Goal: Information Seeking & Learning: Learn about a topic

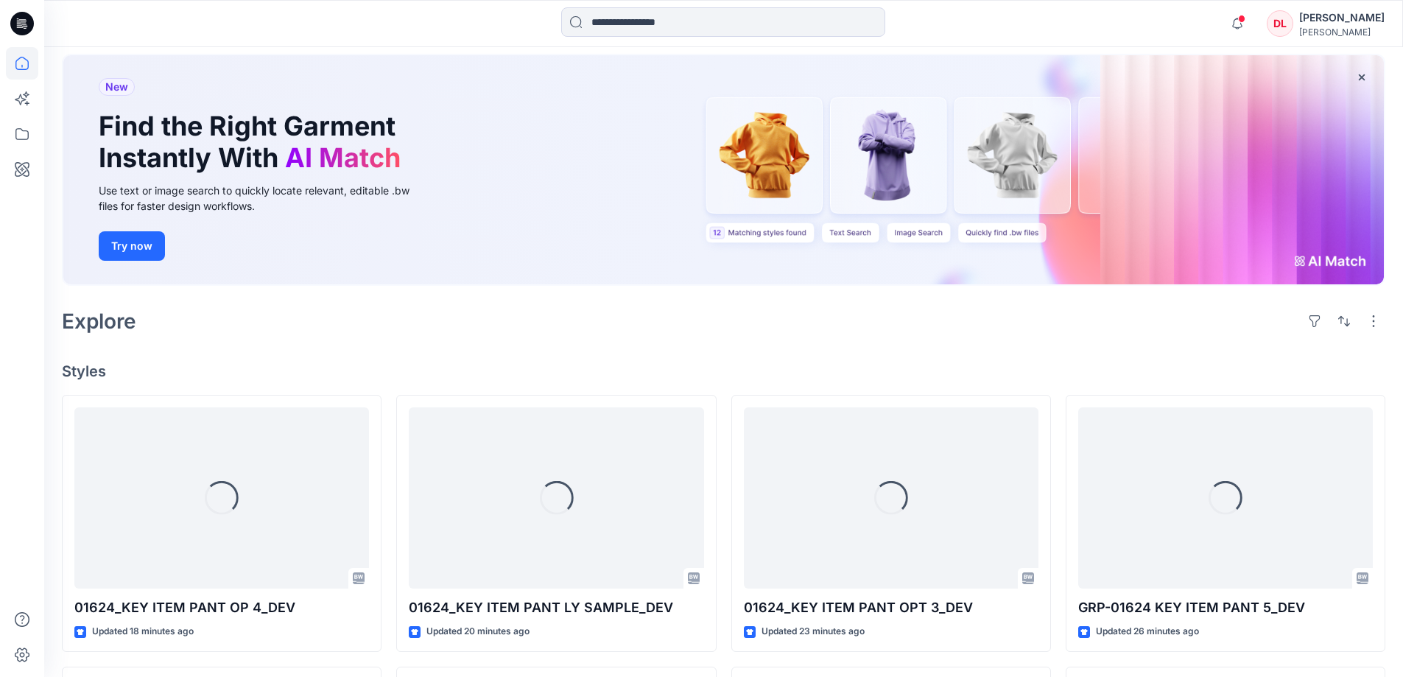
scroll to position [147, 0]
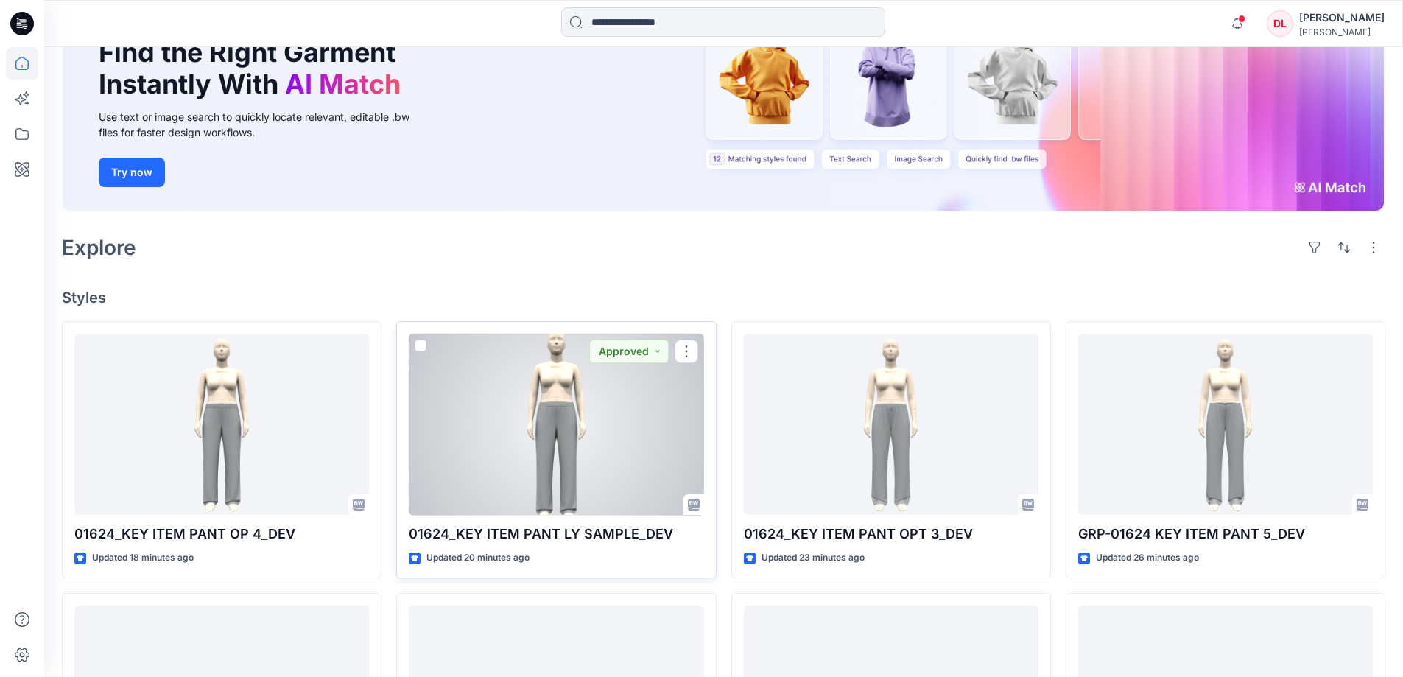
click at [546, 398] on div at bounding box center [556, 425] width 295 height 182
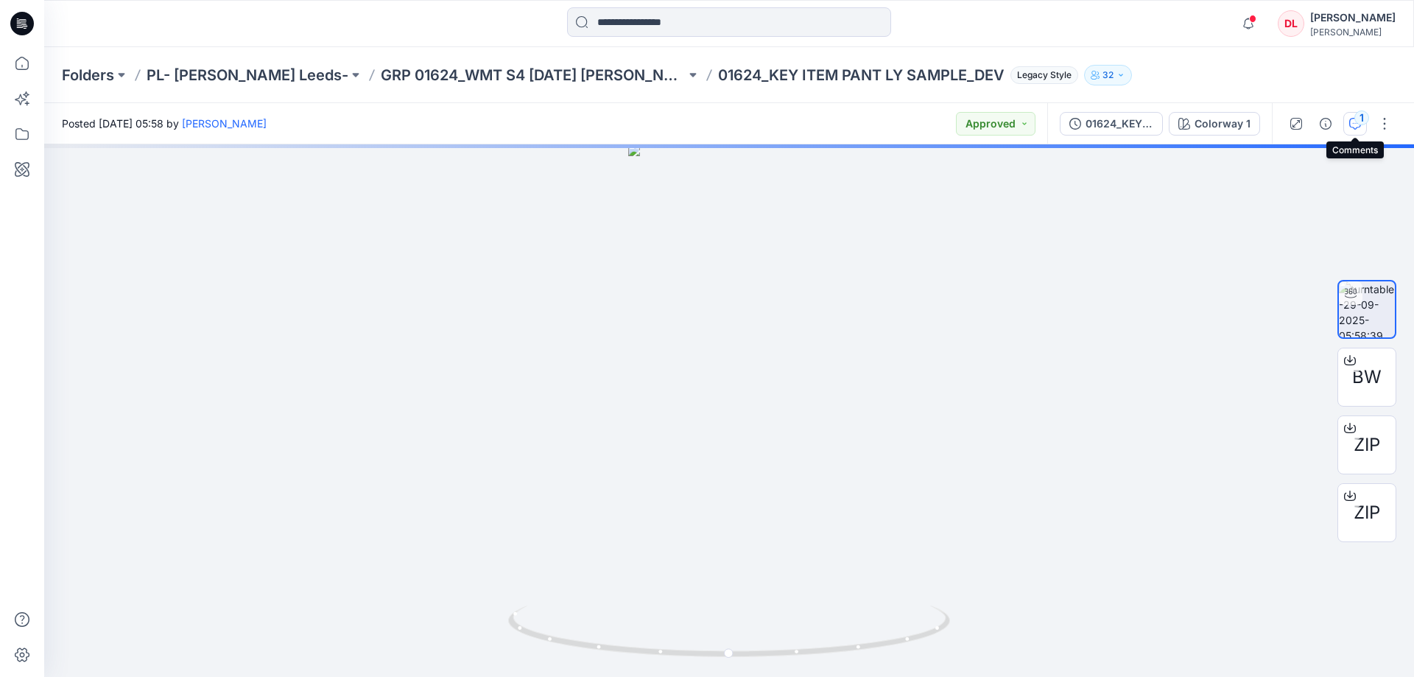
click at [1352, 121] on icon "button" at bounding box center [1355, 124] width 12 height 12
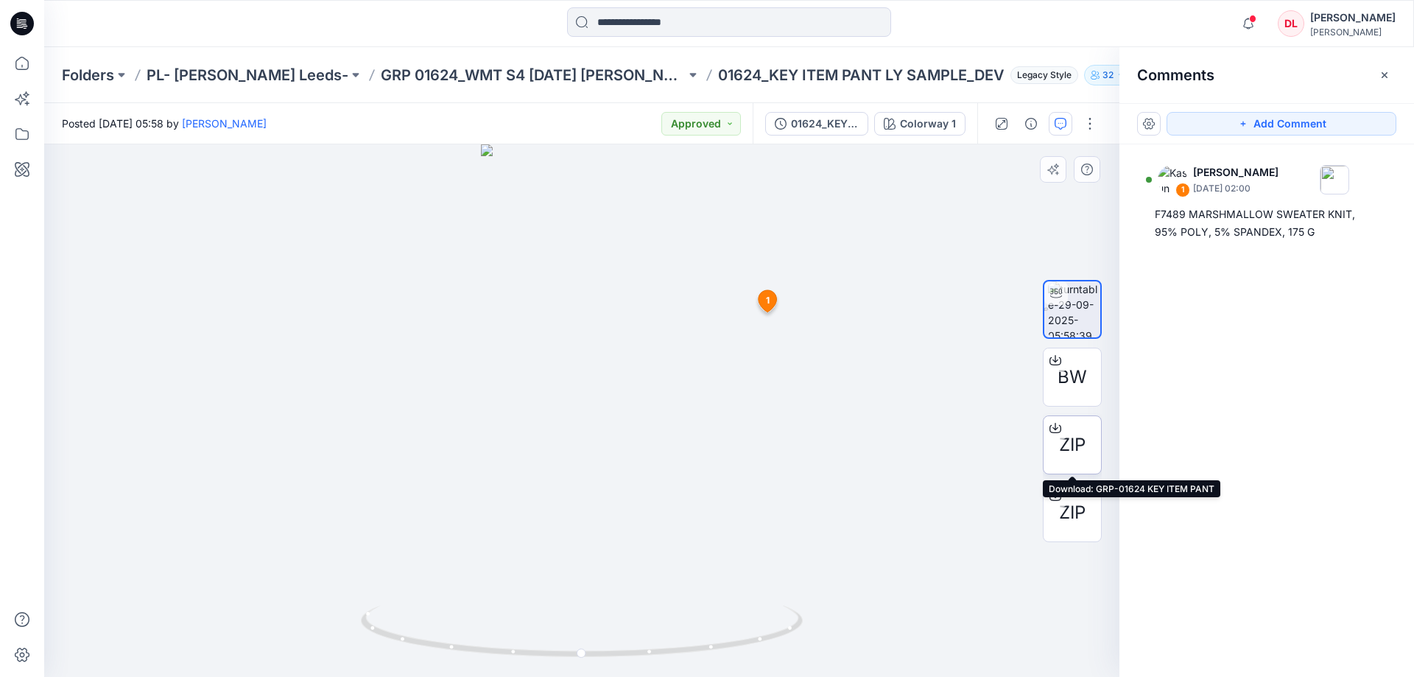
click at [1080, 443] on span "ZIP" at bounding box center [1072, 445] width 27 height 27
click at [24, 66] on icon at bounding box center [22, 63] width 32 height 32
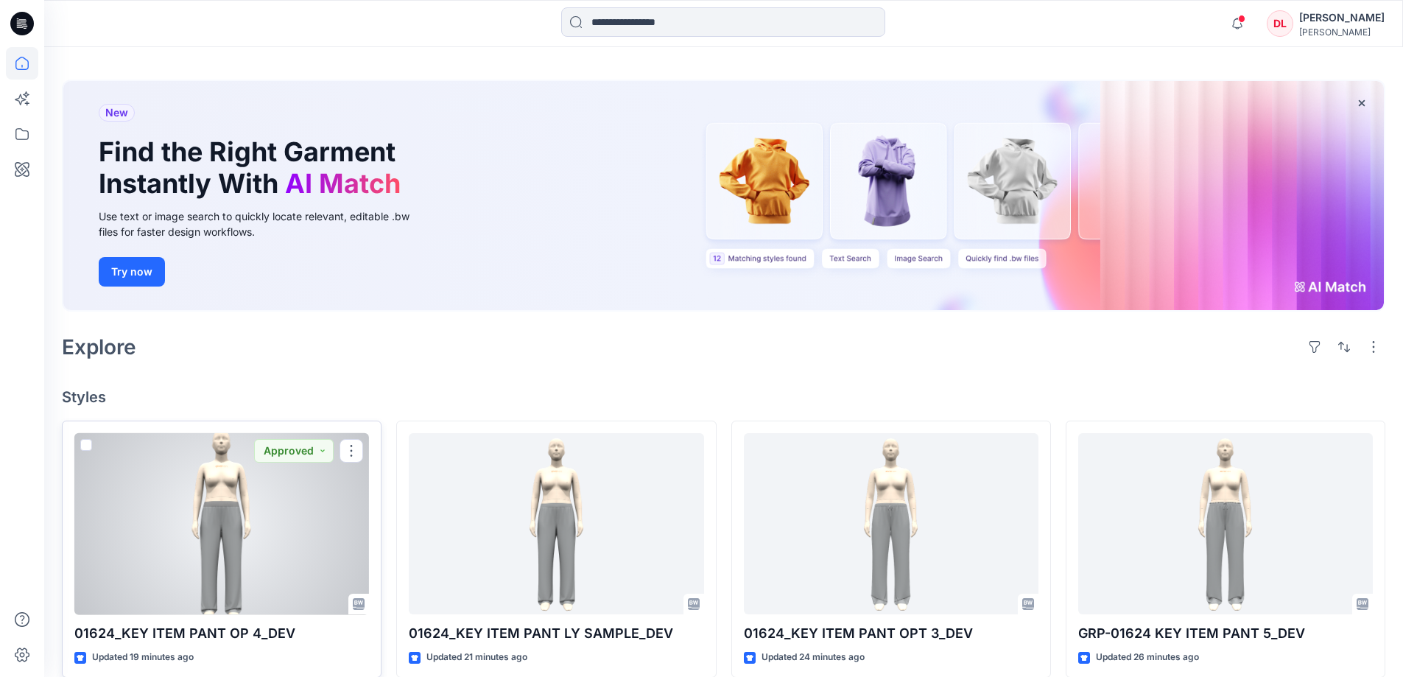
scroll to position [147, 0]
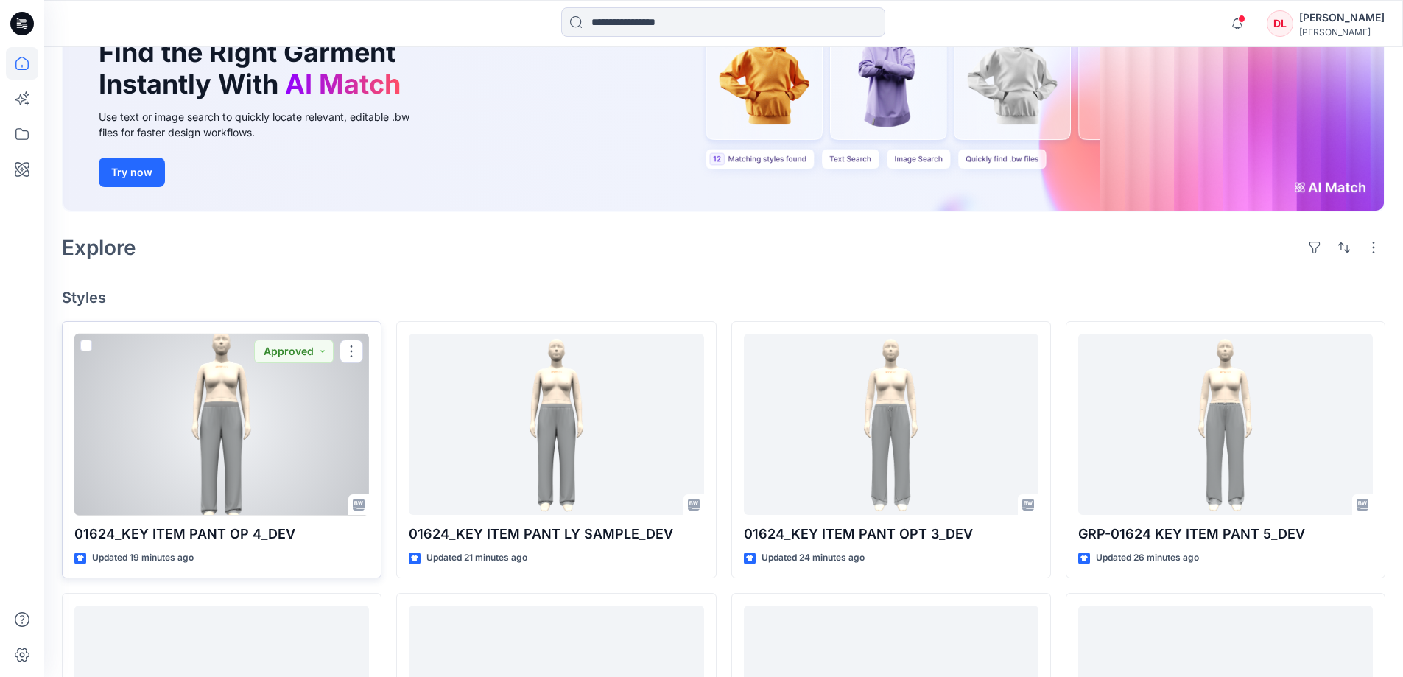
click at [215, 430] on div at bounding box center [221, 425] width 295 height 182
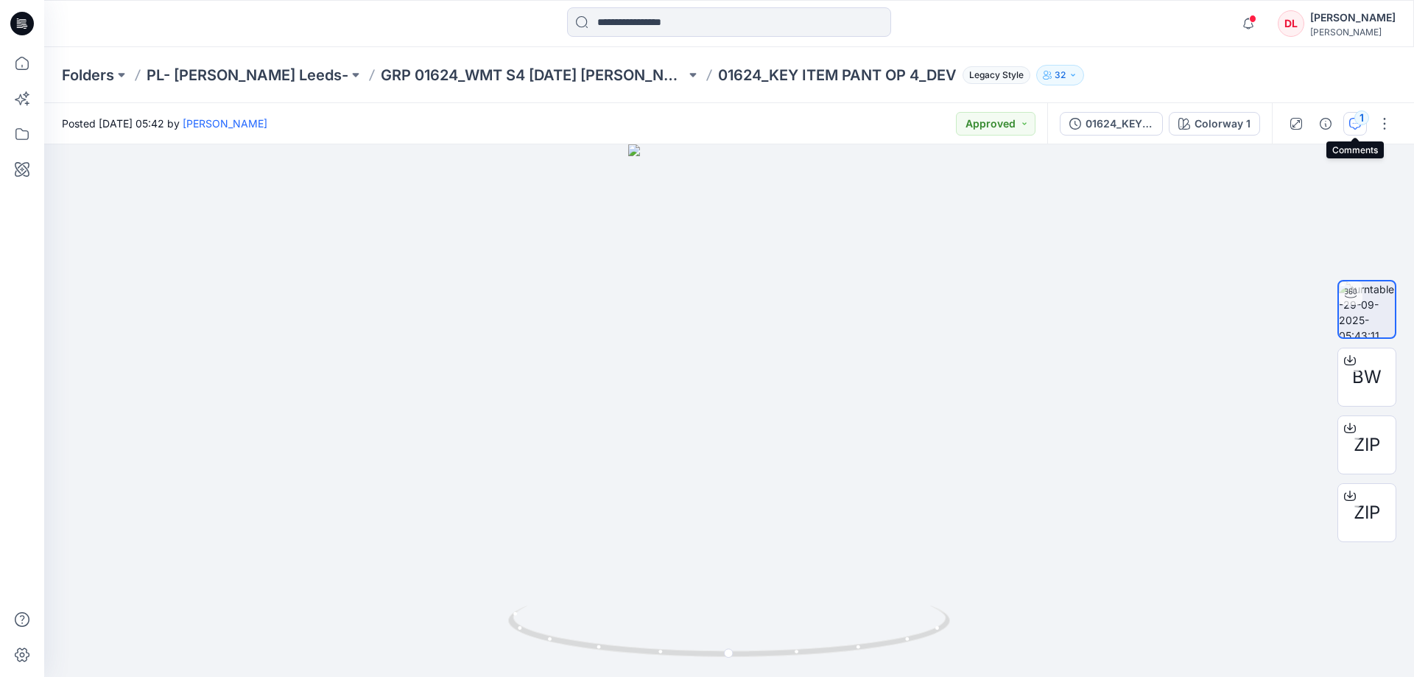
click at [1356, 127] on icon "button" at bounding box center [1355, 124] width 12 height 12
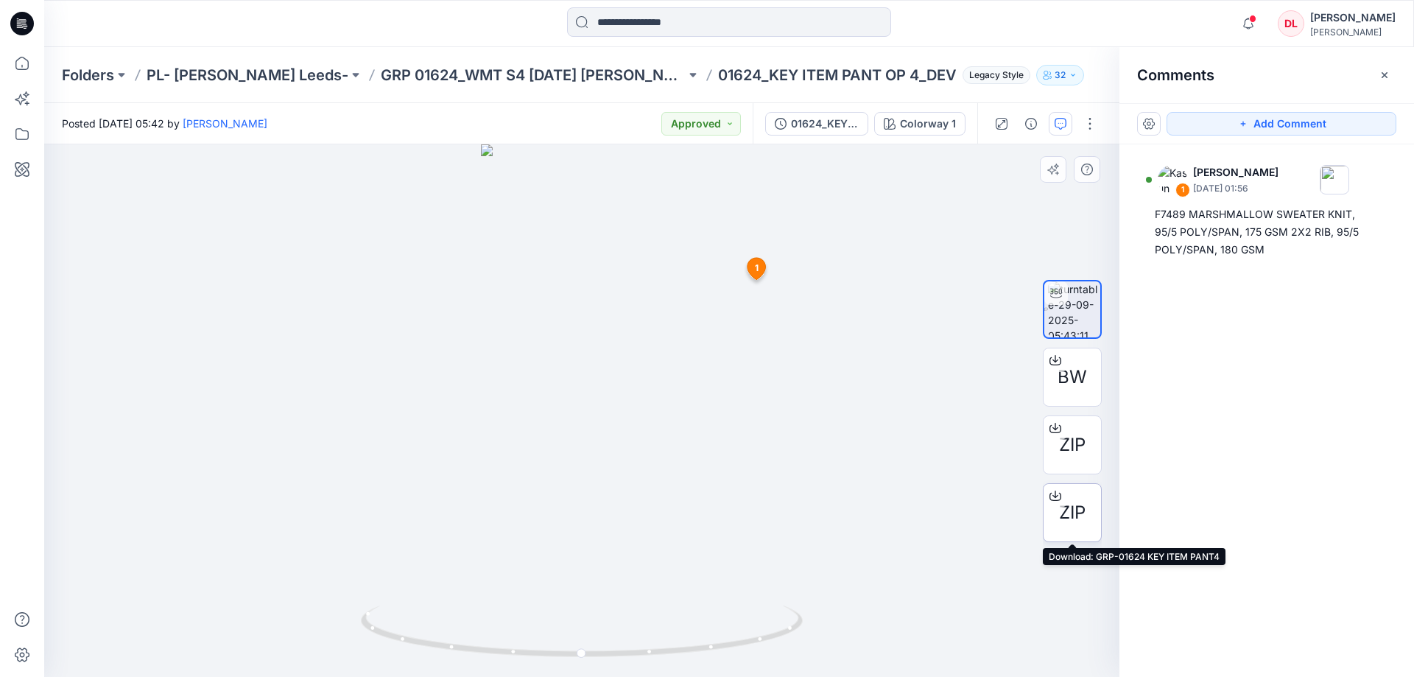
click at [1054, 529] on div "ZIP" at bounding box center [1072, 512] width 59 height 59
click at [25, 56] on icon at bounding box center [22, 63] width 32 height 32
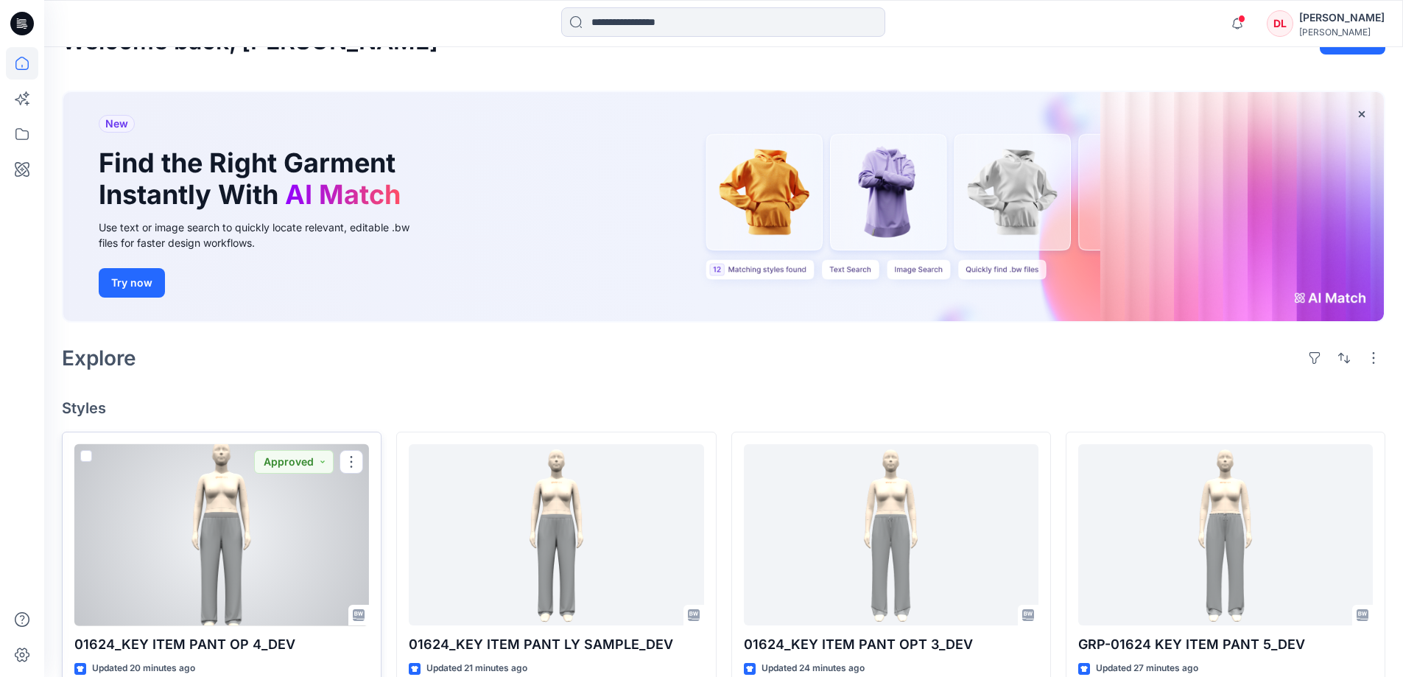
scroll to position [74, 0]
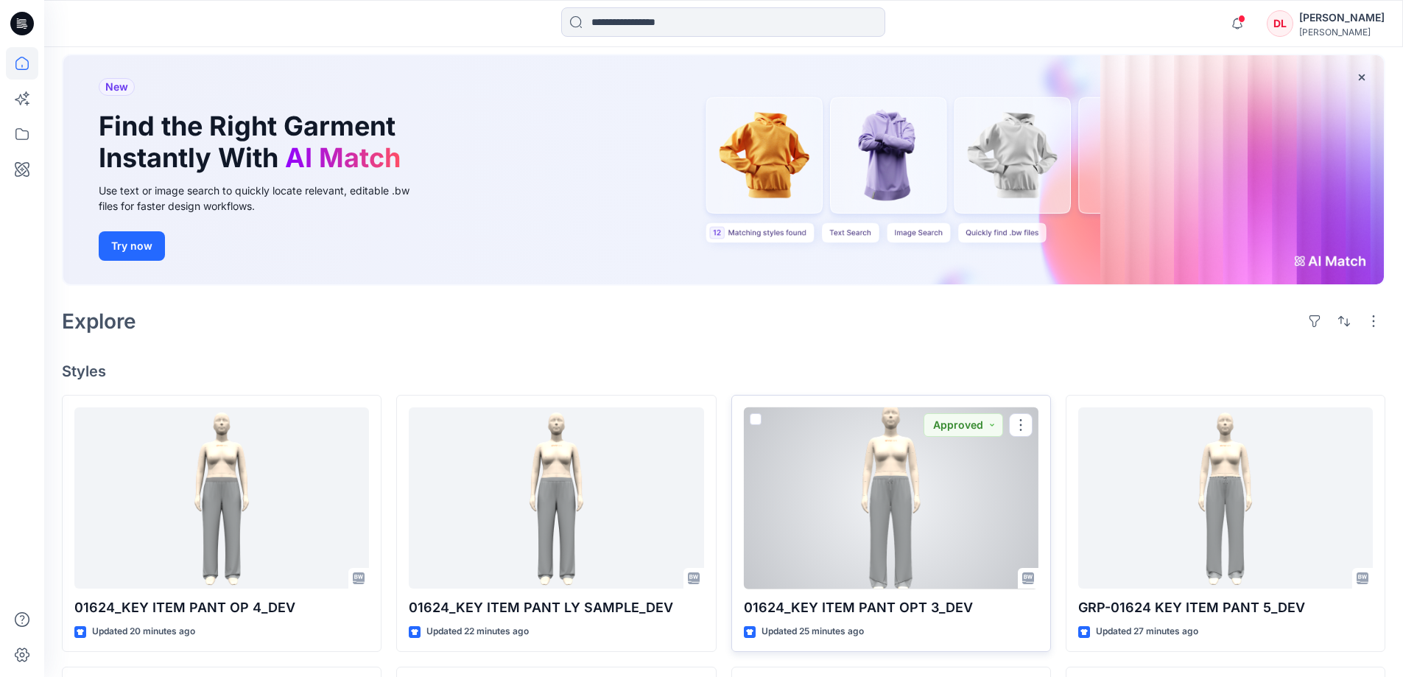
click at [895, 550] on div at bounding box center [891, 498] width 295 height 182
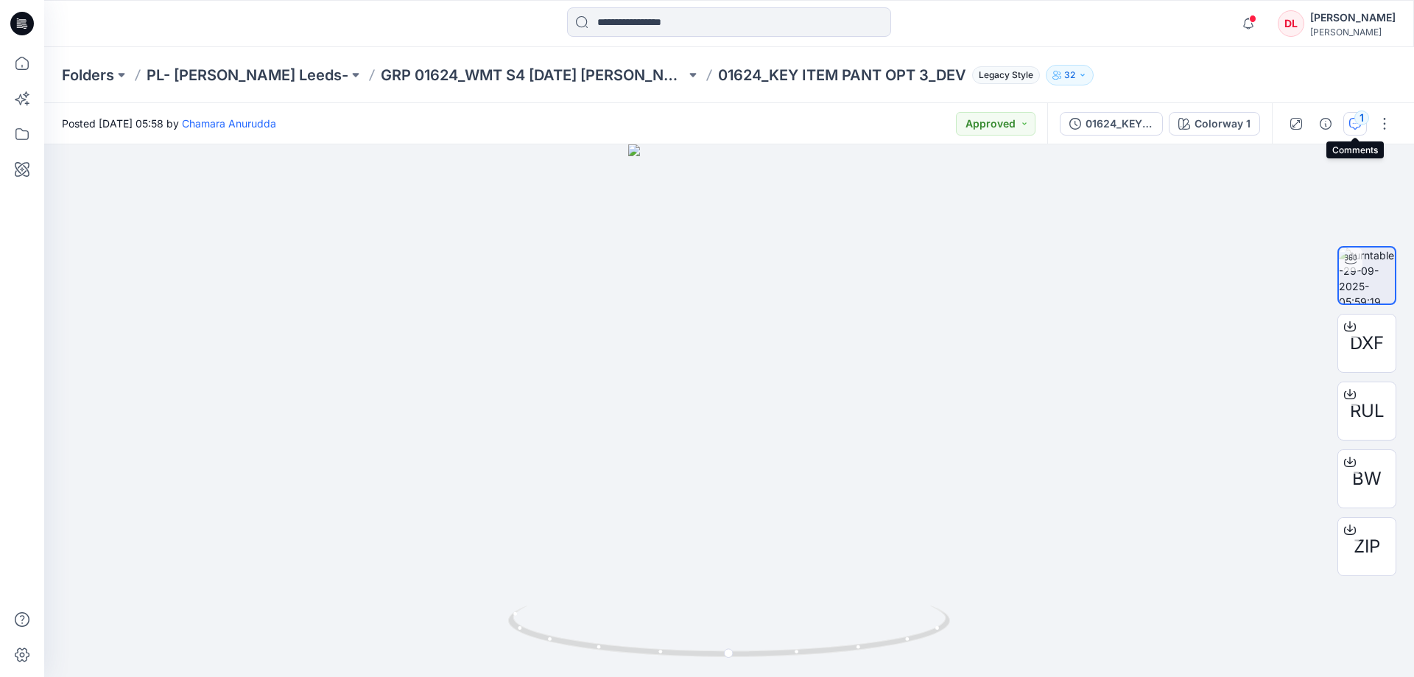
click at [1362, 131] on button "1" at bounding box center [1355, 124] width 24 height 24
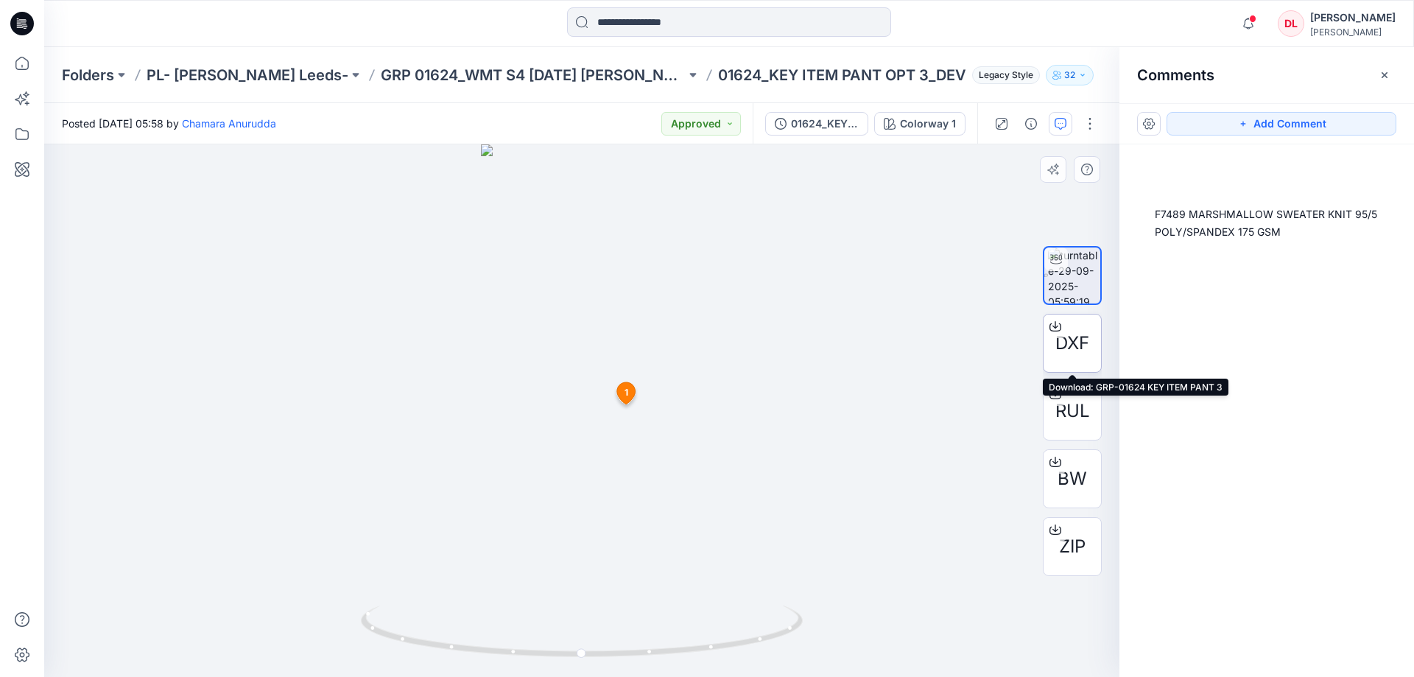
click at [1074, 345] on span "DXF" at bounding box center [1072, 343] width 34 height 27
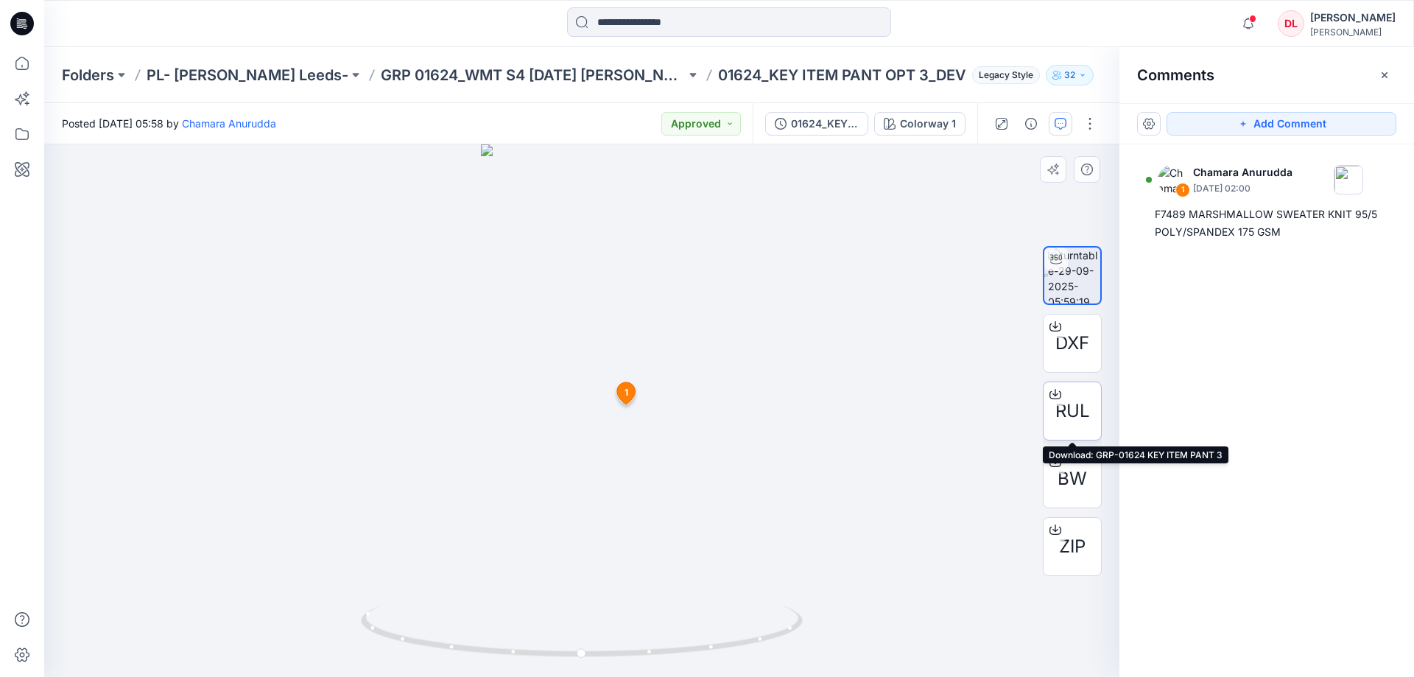
click at [1070, 419] on span "RUL" at bounding box center [1072, 411] width 35 height 27
click at [19, 63] on icon at bounding box center [22, 63] width 32 height 32
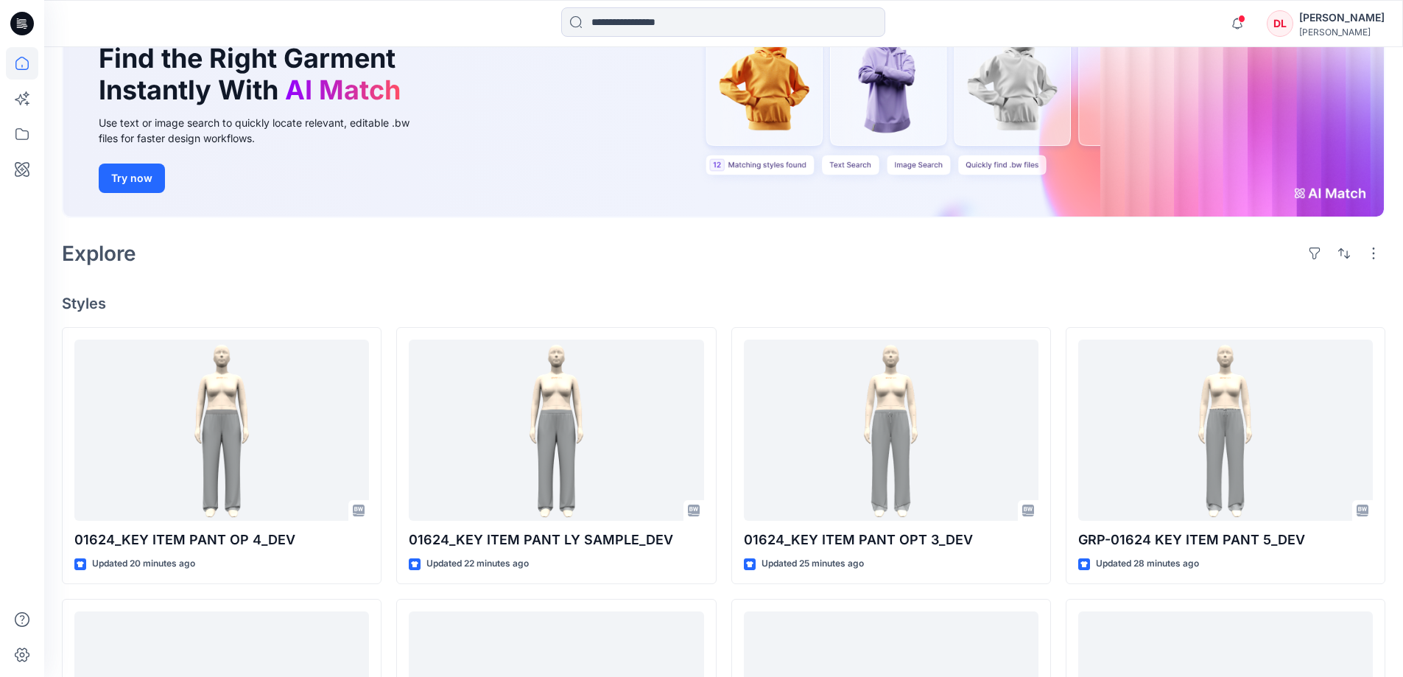
scroll to position [221, 0]
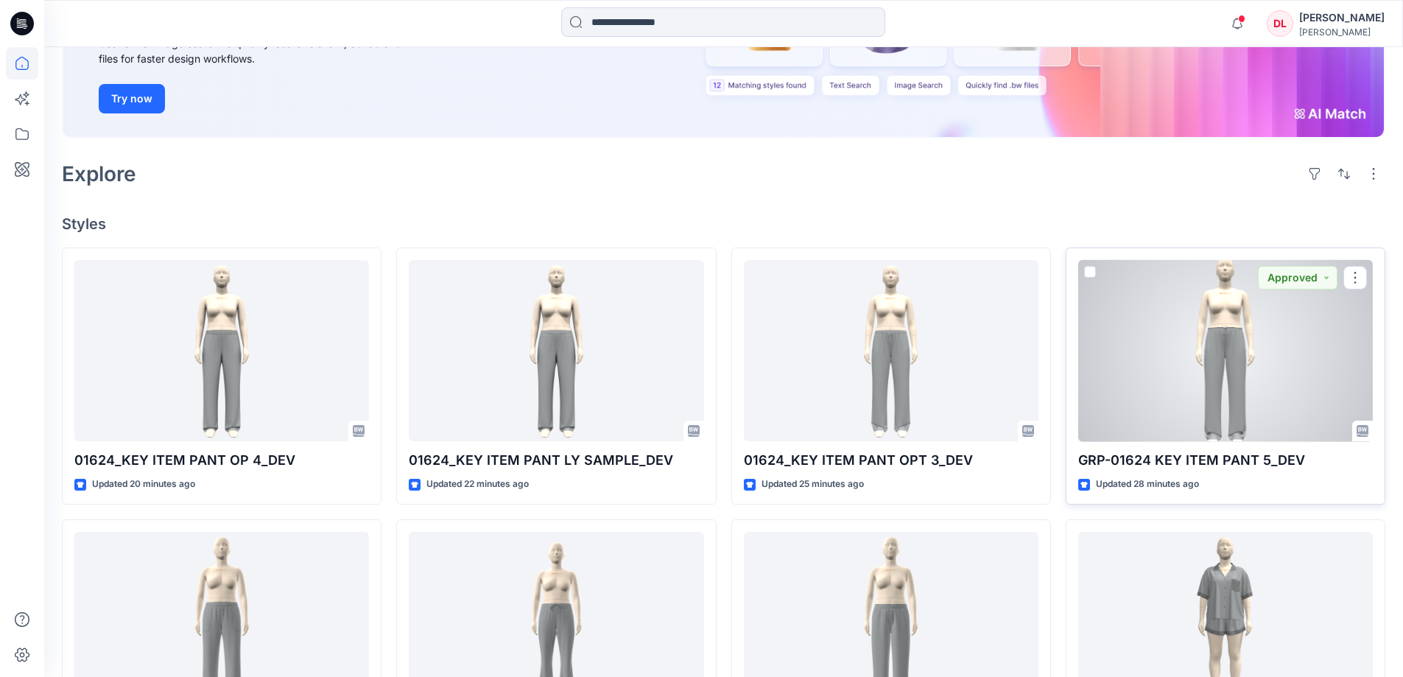
click at [1232, 376] on div at bounding box center [1225, 351] width 295 height 182
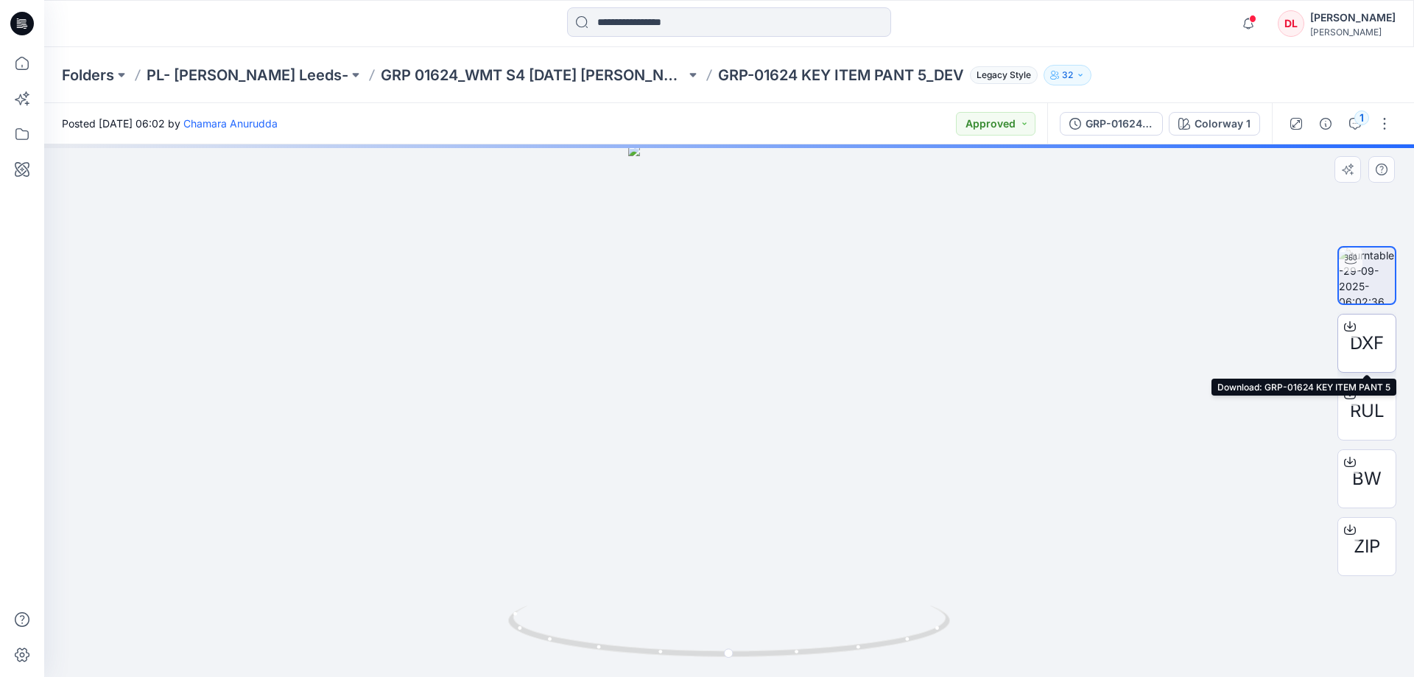
click at [1362, 344] on span "DXF" at bounding box center [1367, 343] width 34 height 27
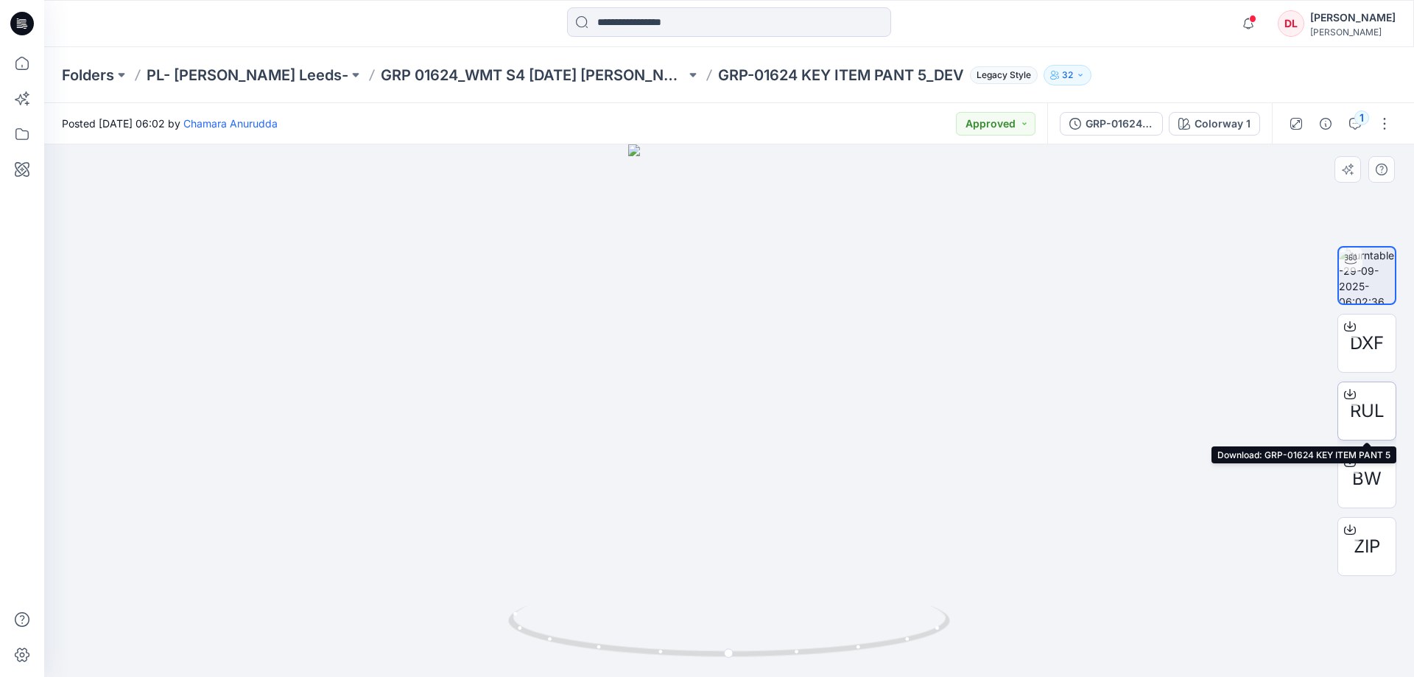
click at [1373, 418] on span "RUL" at bounding box center [1367, 411] width 35 height 27
click at [1015, 14] on div at bounding box center [729, 23] width 685 height 32
click at [1353, 116] on button "1" at bounding box center [1355, 124] width 24 height 24
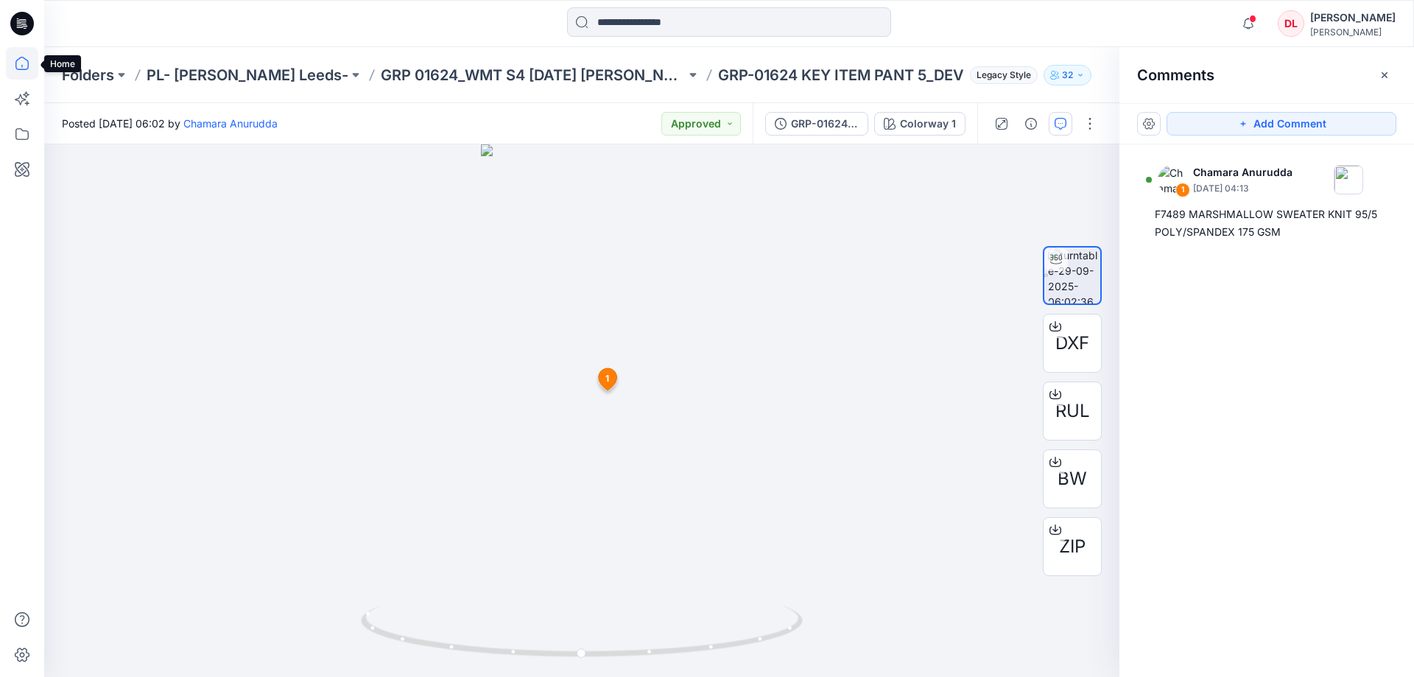
click at [18, 65] on icon at bounding box center [22, 63] width 32 height 32
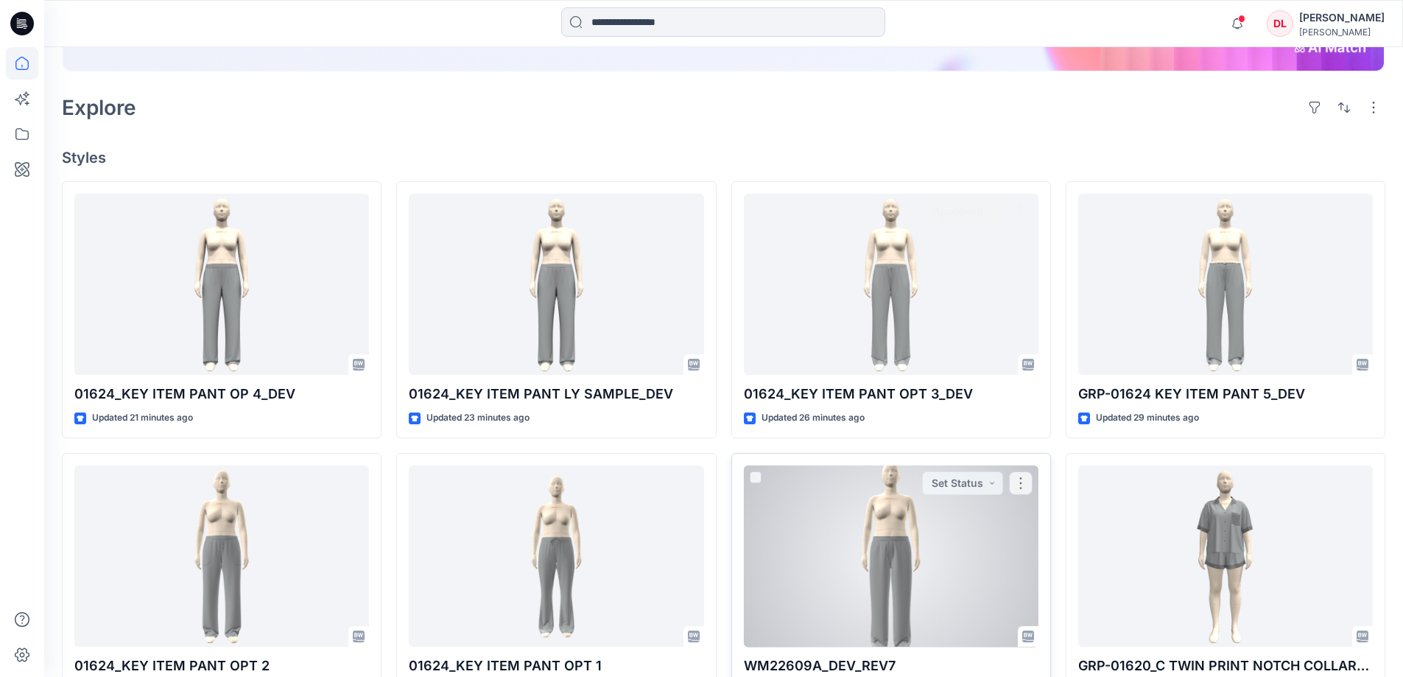
scroll to position [368, 0]
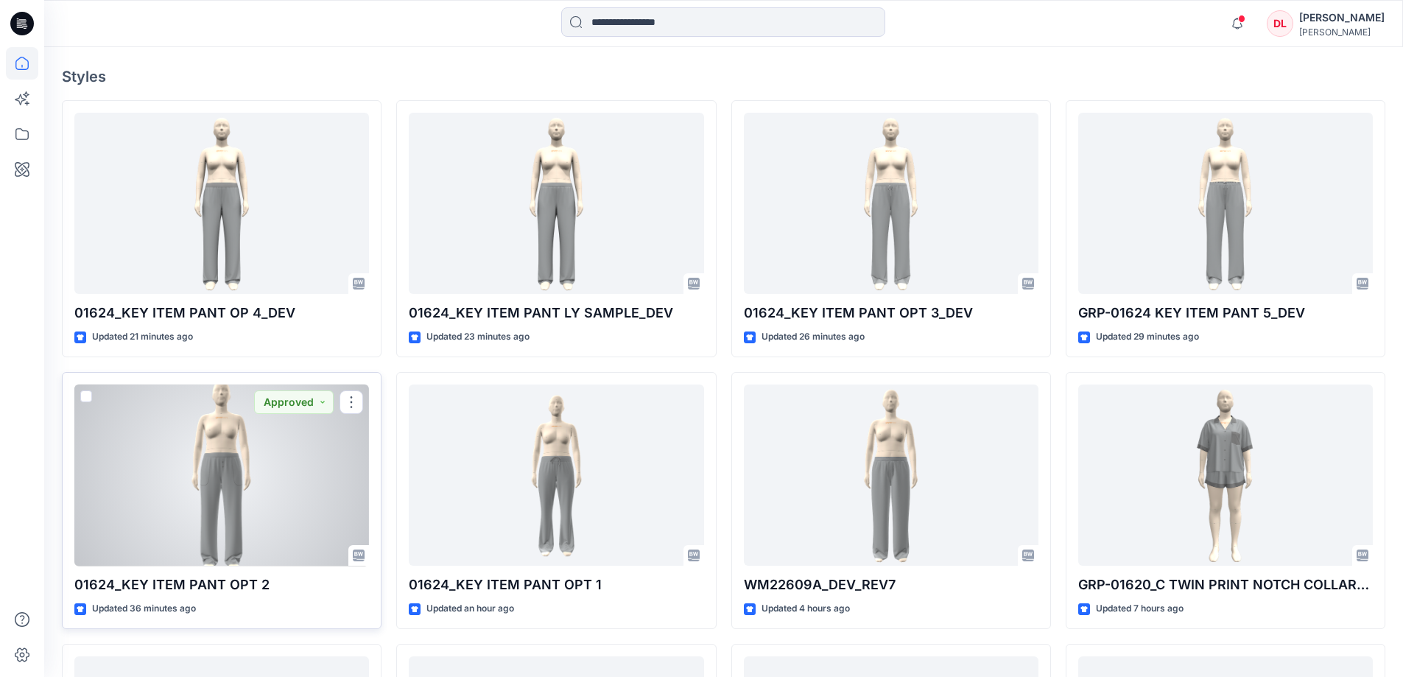
click at [218, 475] on div at bounding box center [221, 475] width 295 height 182
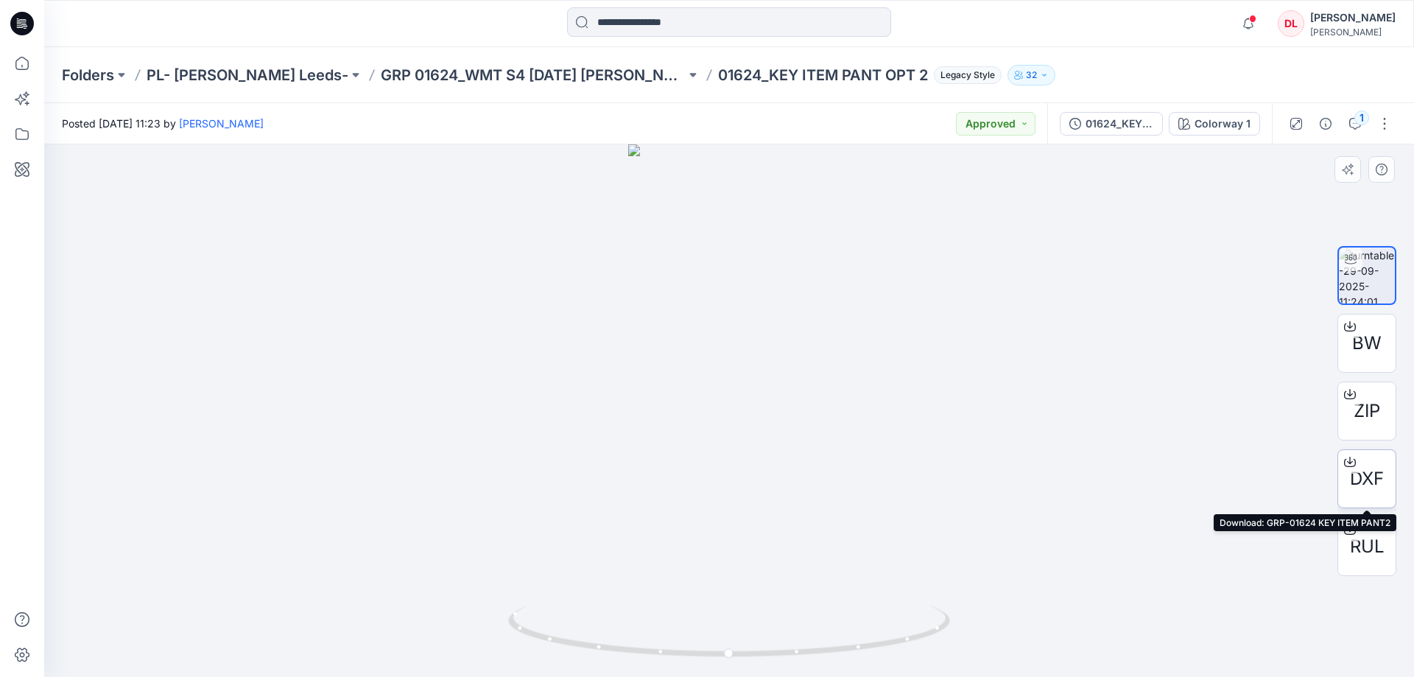
click at [1371, 484] on span "DXF" at bounding box center [1367, 478] width 34 height 27
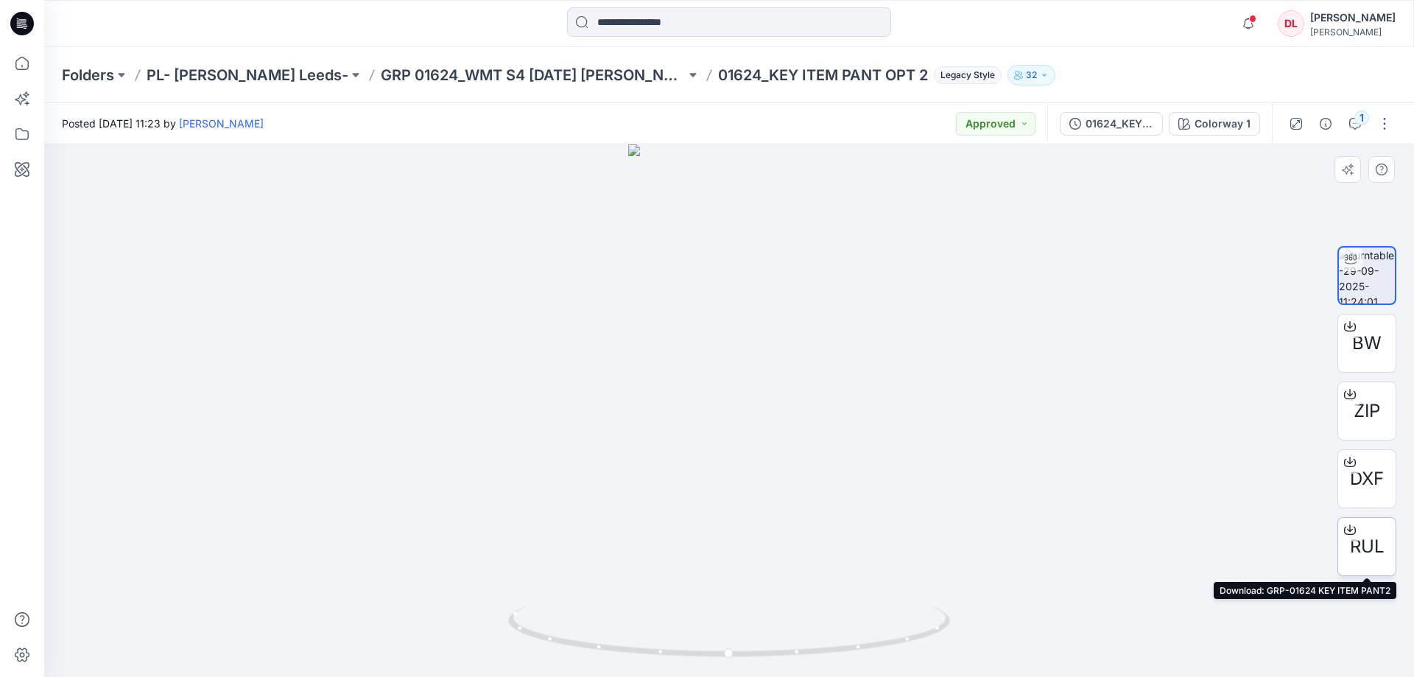
click at [1375, 554] on span "RUL" at bounding box center [1367, 546] width 35 height 27
click at [947, 334] on div at bounding box center [729, 410] width 1370 height 532
click at [1357, 124] on icon "button" at bounding box center [1355, 124] width 12 height 12
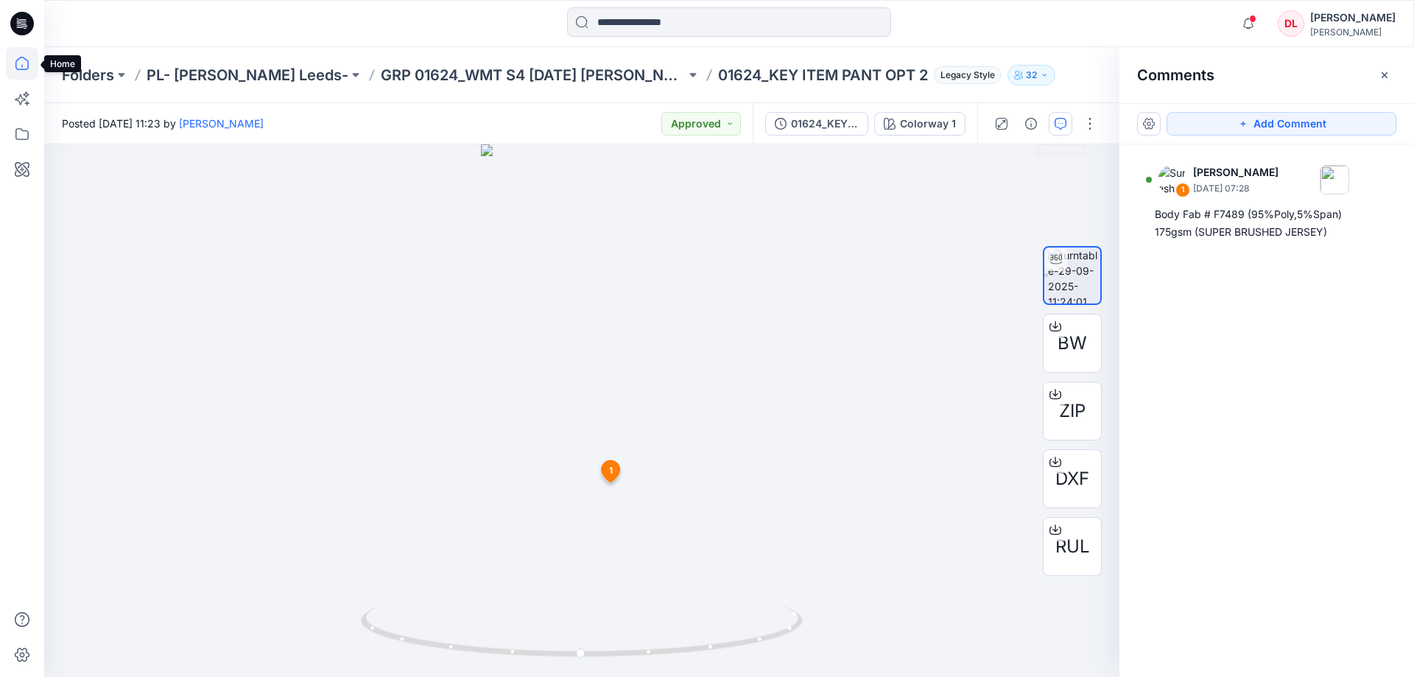
click at [13, 64] on icon at bounding box center [22, 63] width 32 height 32
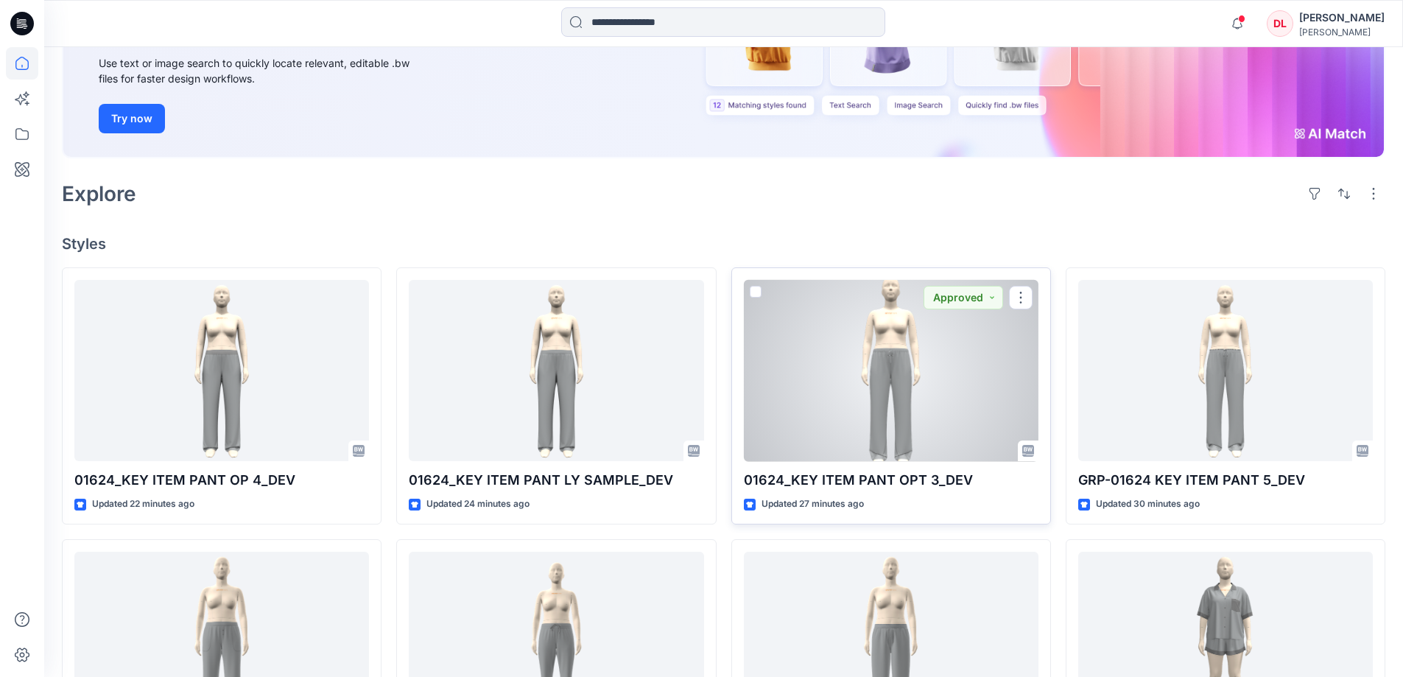
scroll to position [442, 0]
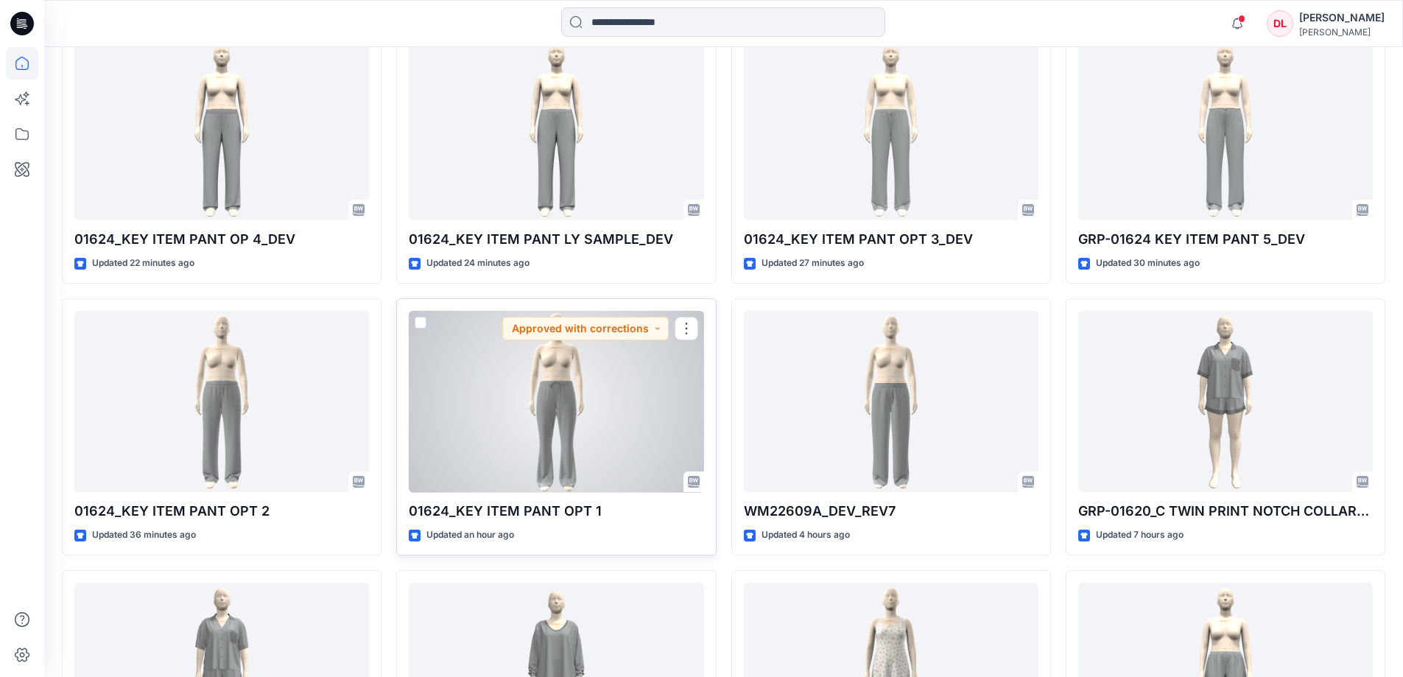
click at [562, 411] on div at bounding box center [556, 402] width 295 height 182
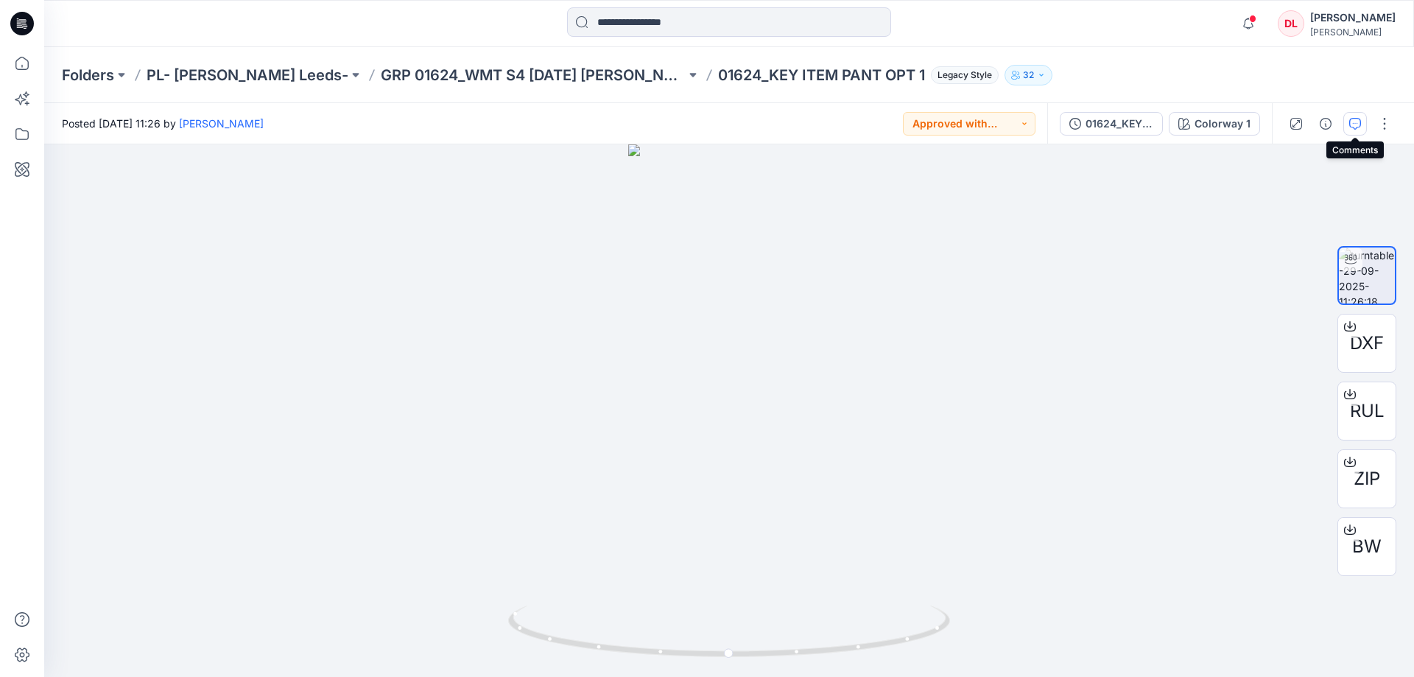
click at [1358, 128] on icon "button" at bounding box center [1355, 124] width 12 height 12
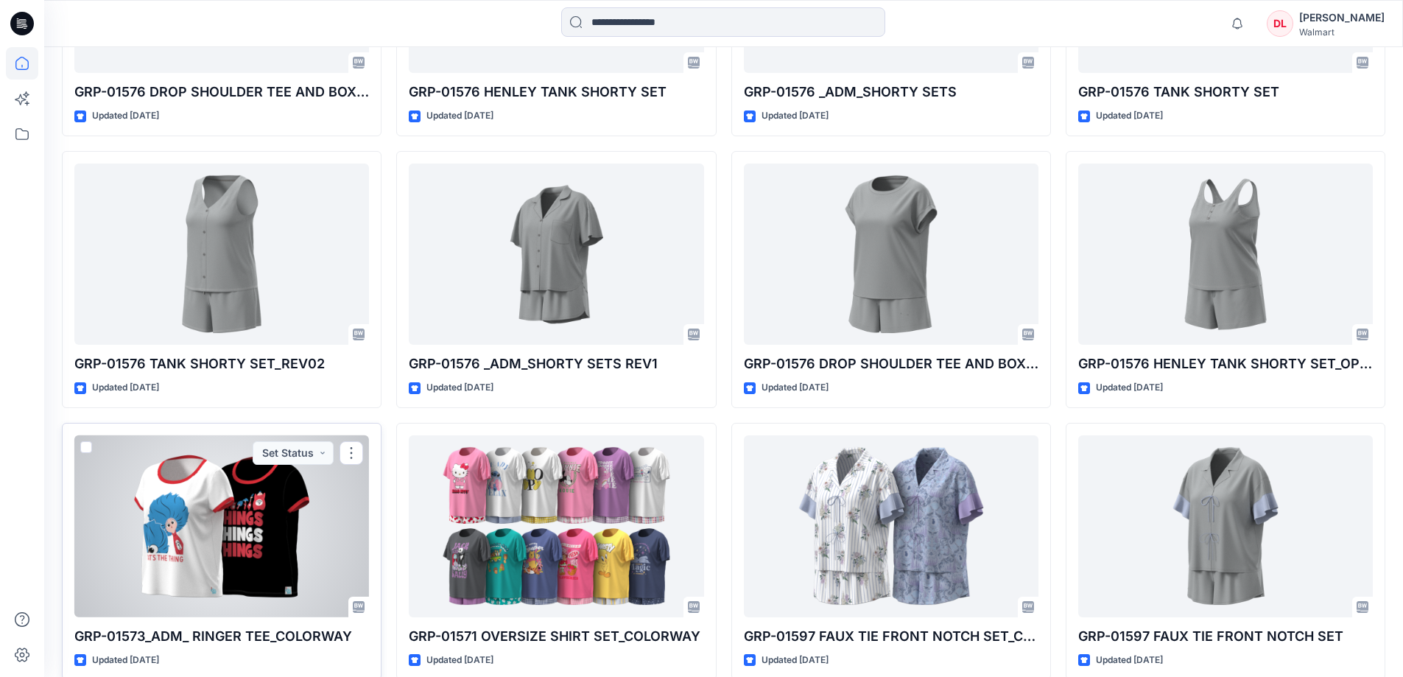
scroll to position [515, 0]
